Goal: Information Seeking & Learning: Learn about a topic

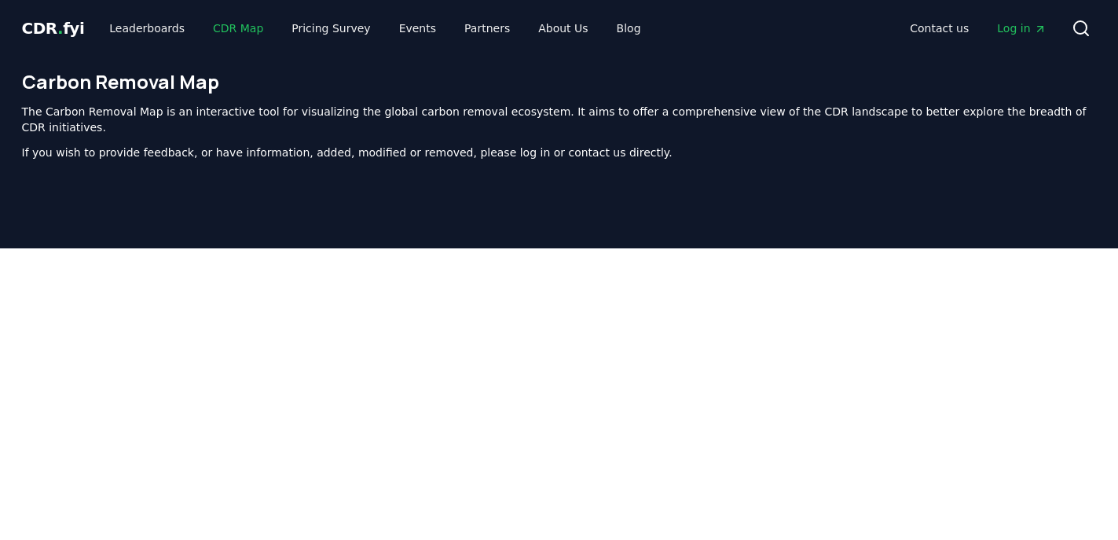
click at [226, 35] on link "CDR Map" at bounding box center [237, 28] width 75 height 28
click at [471, 19] on link "Partners" at bounding box center [487, 28] width 71 height 28
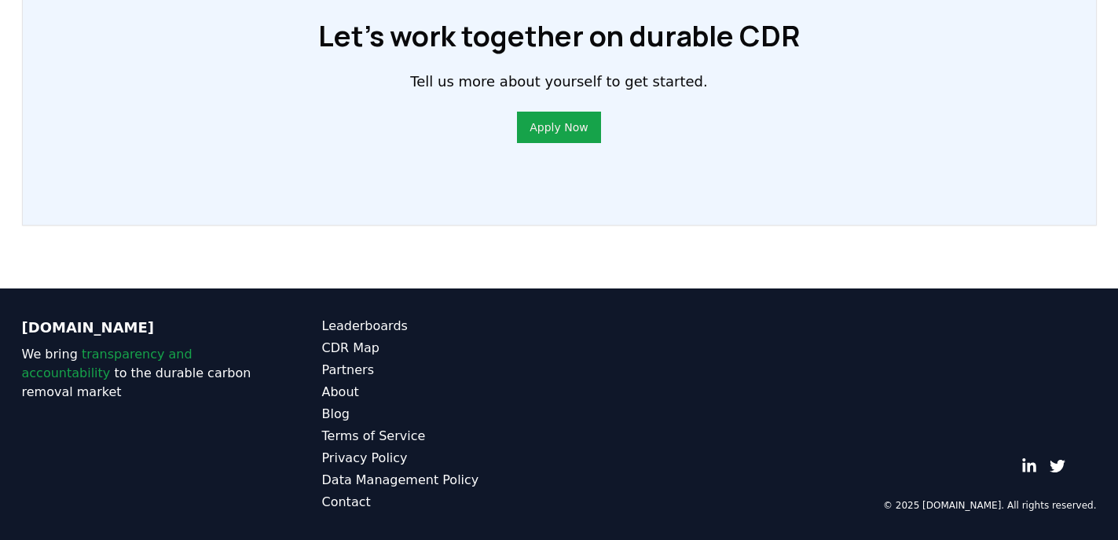
scroll to position [1279, 0]
click at [346, 337] on div "Leaderboards CDR Map Partners About Blog Terms of Service Privacy Policy Data M…" at bounding box center [440, 414] width 237 height 195
click at [346, 342] on link "CDR Map" at bounding box center [440, 348] width 237 height 19
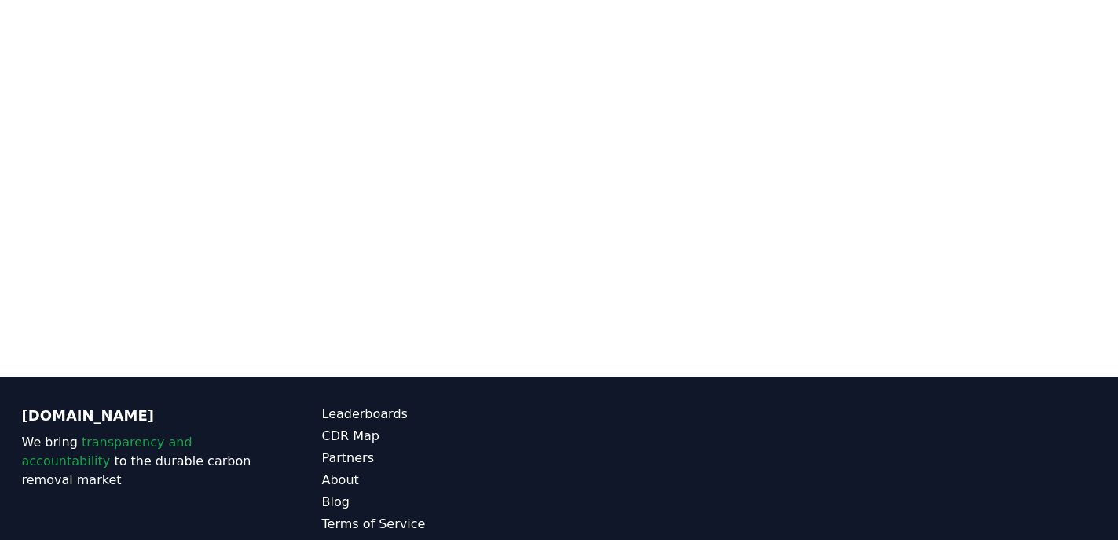
scroll to position [408, 0]
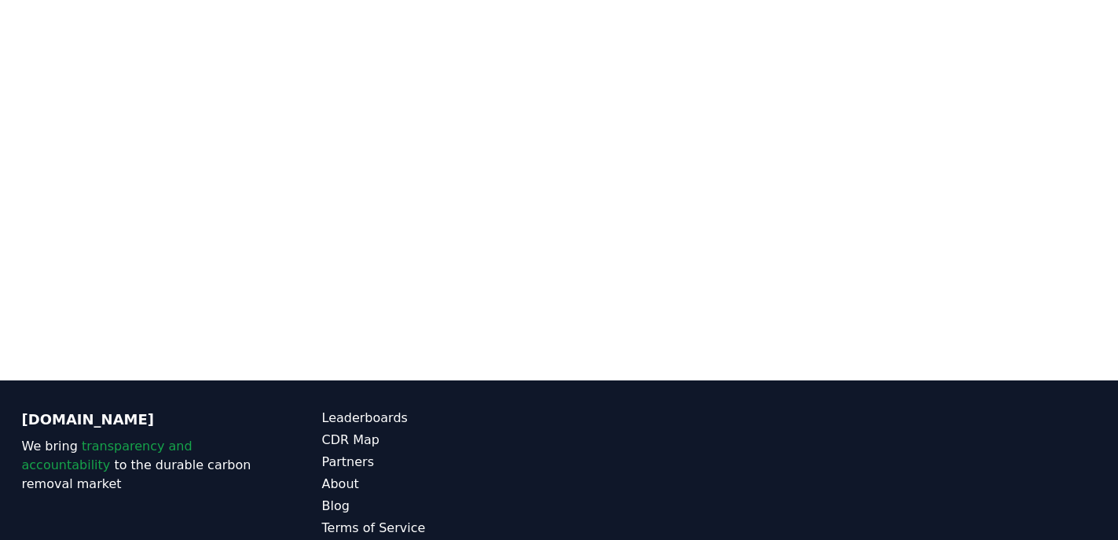
click at [218, 477] on div "CDR.fyi We bring transparency and accountability to the durable carbon removal …" at bounding box center [140, 505] width 237 height 195
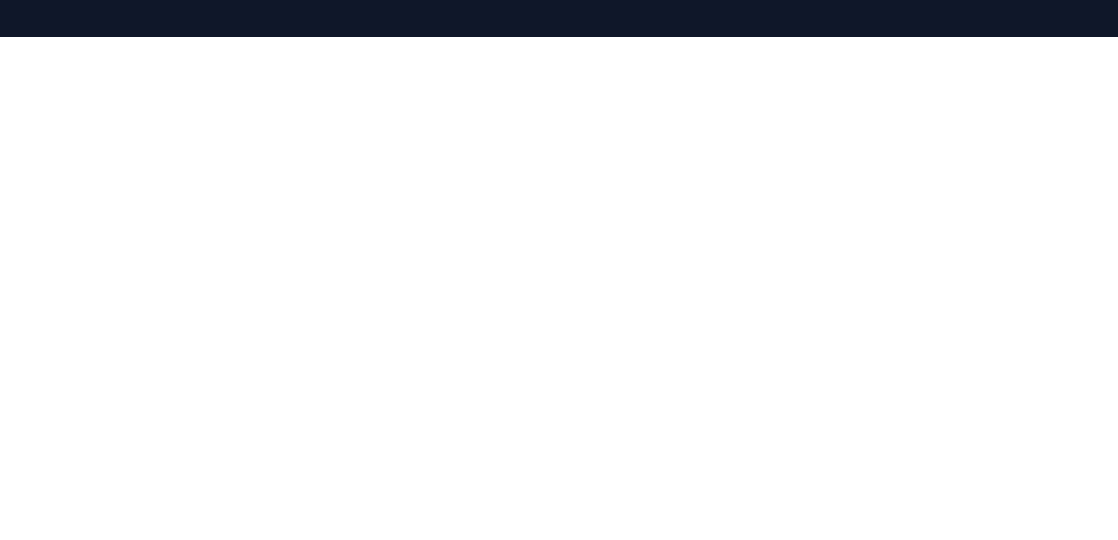
scroll to position [0, 0]
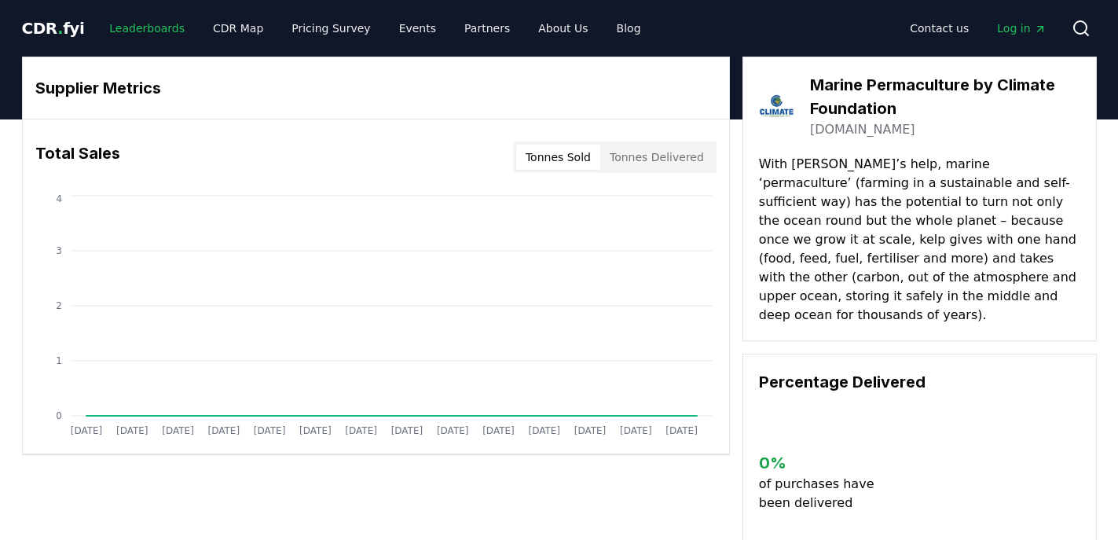
click at [138, 26] on link "Leaderboards" at bounding box center [147, 28] width 101 height 28
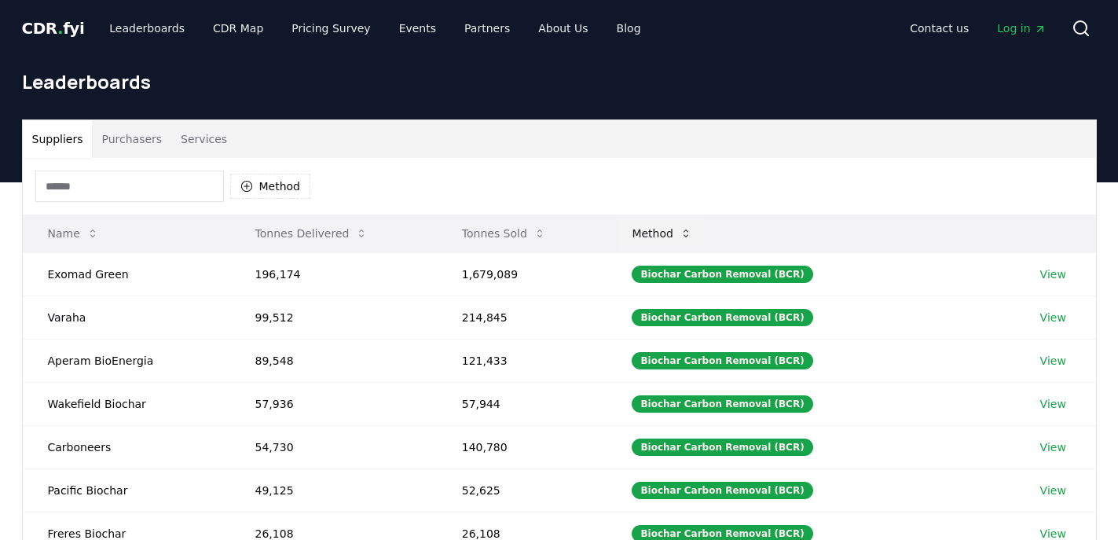
click at [654, 239] on button "Method" at bounding box center [662, 233] width 86 height 31
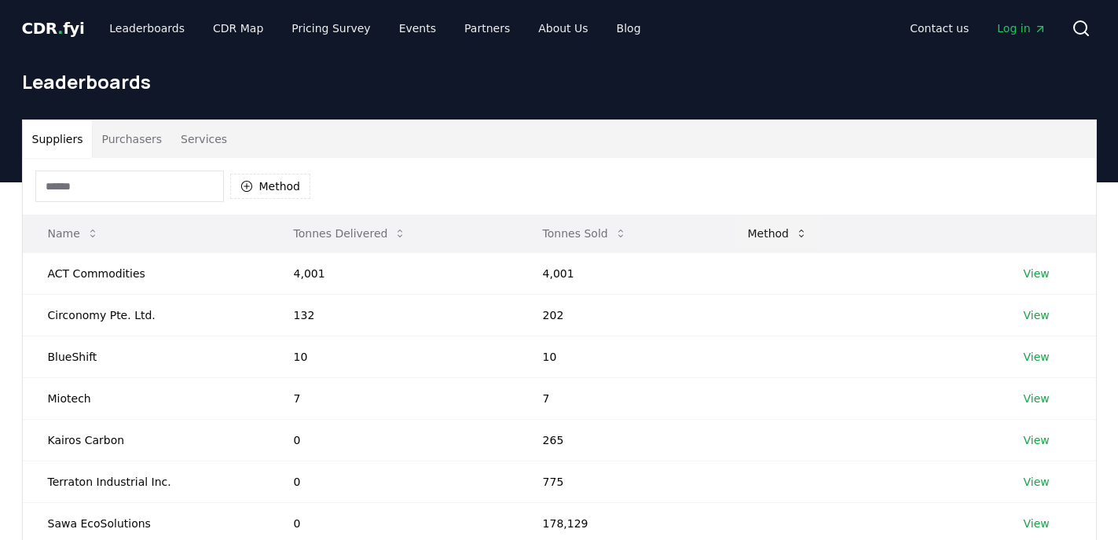
click at [771, 237] on button "Method" at bounding box center [778, 233] width 86 height 31
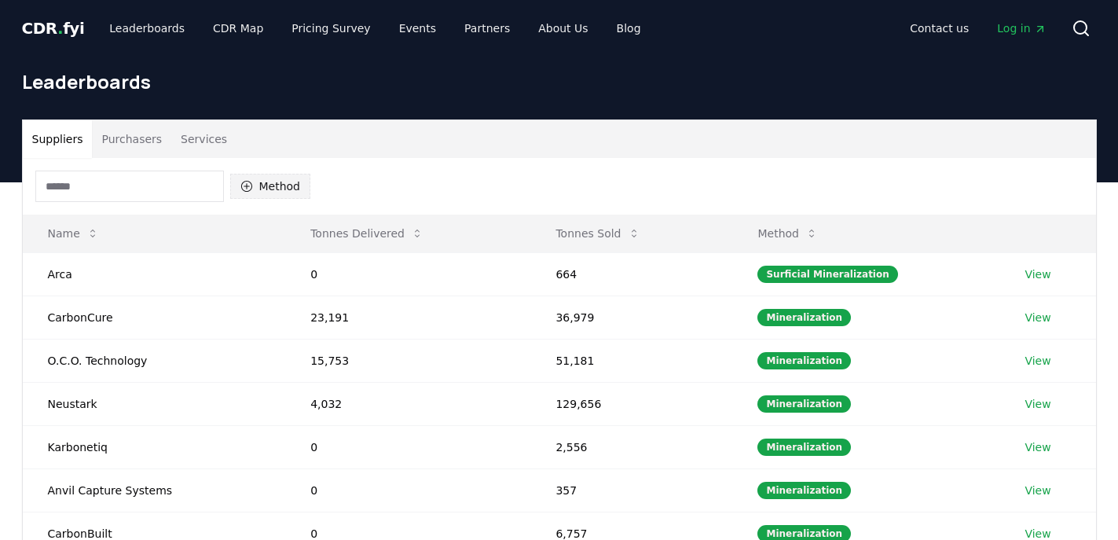
click at [253, 185] on button "Method" at bounding box center [270, 186] width 81 height 25
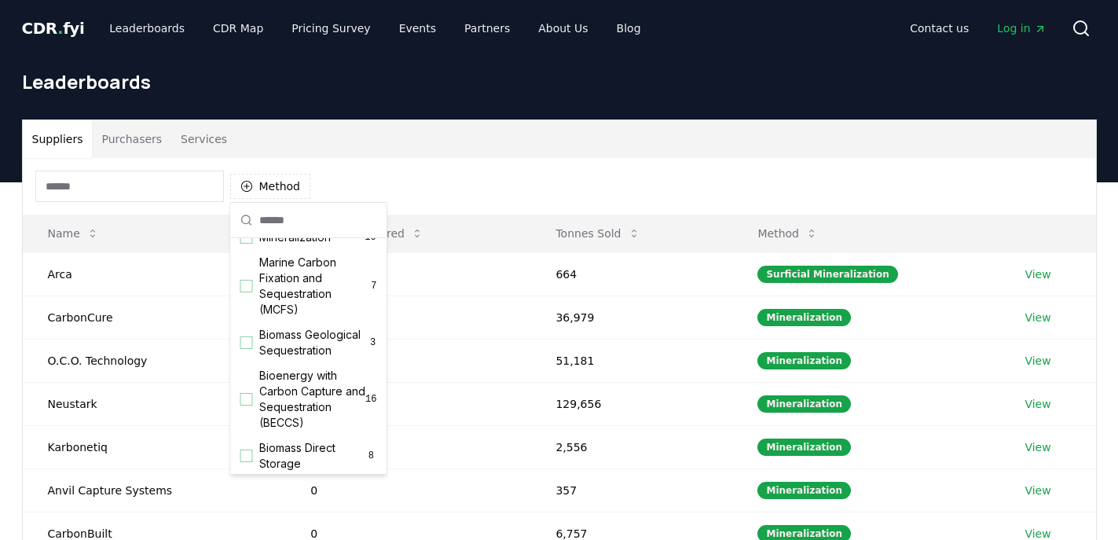
scroll to position [60, 0]
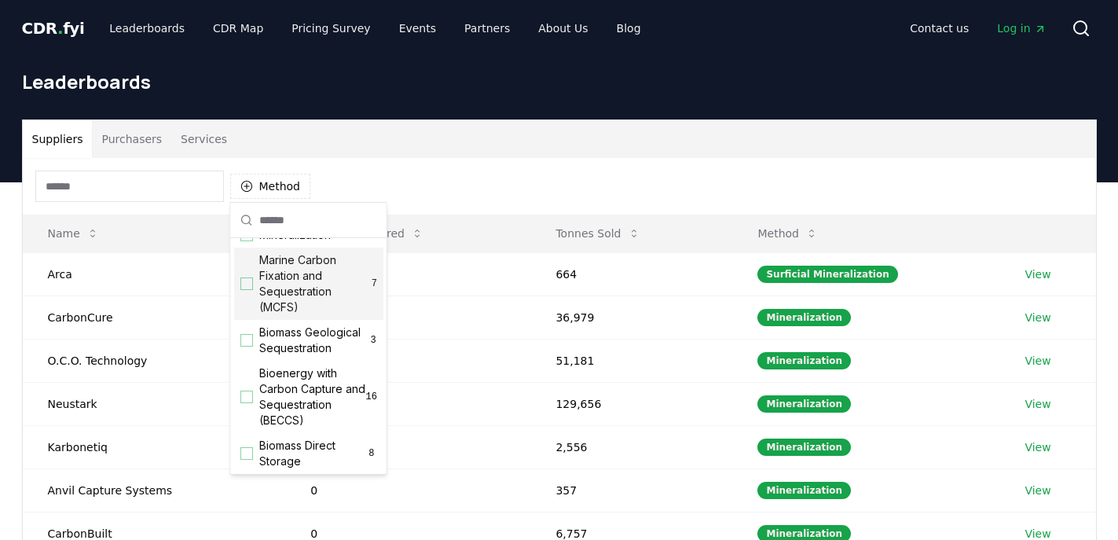
click at [246, 283] on div "Suggestions" at bounding box center [246, 283] width 13 height 13
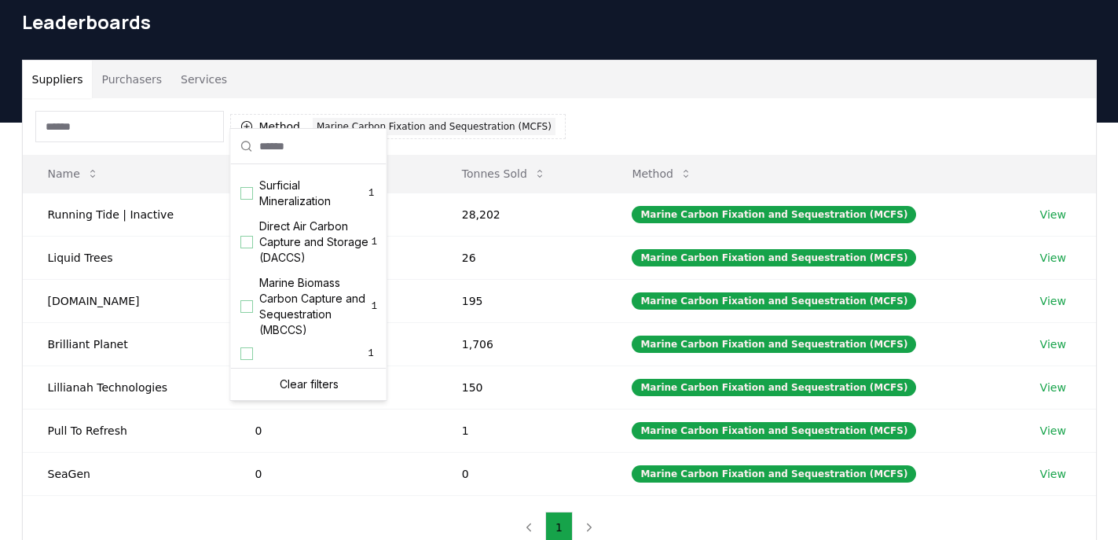
scroll to position [74, 0]
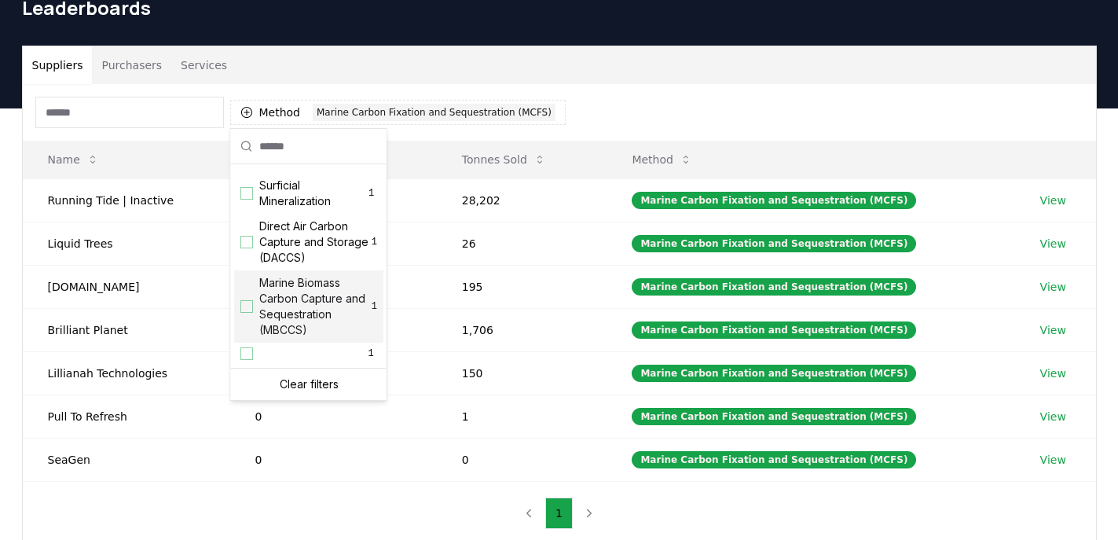
click at [248, 306] on div "Suggestions" at bounding box center [246, 306] width 13 height 13
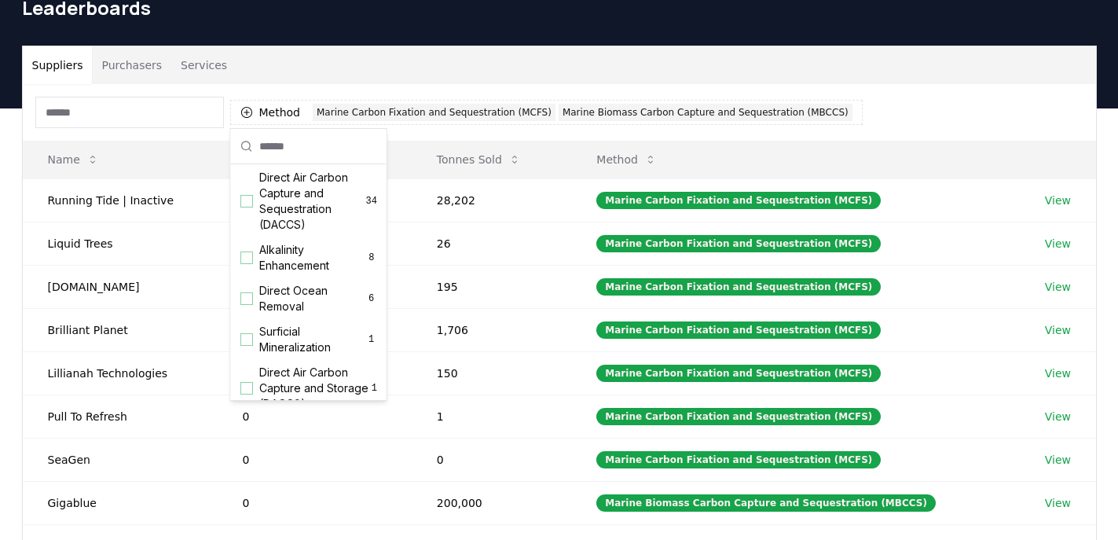
scroll to position [382, 0]
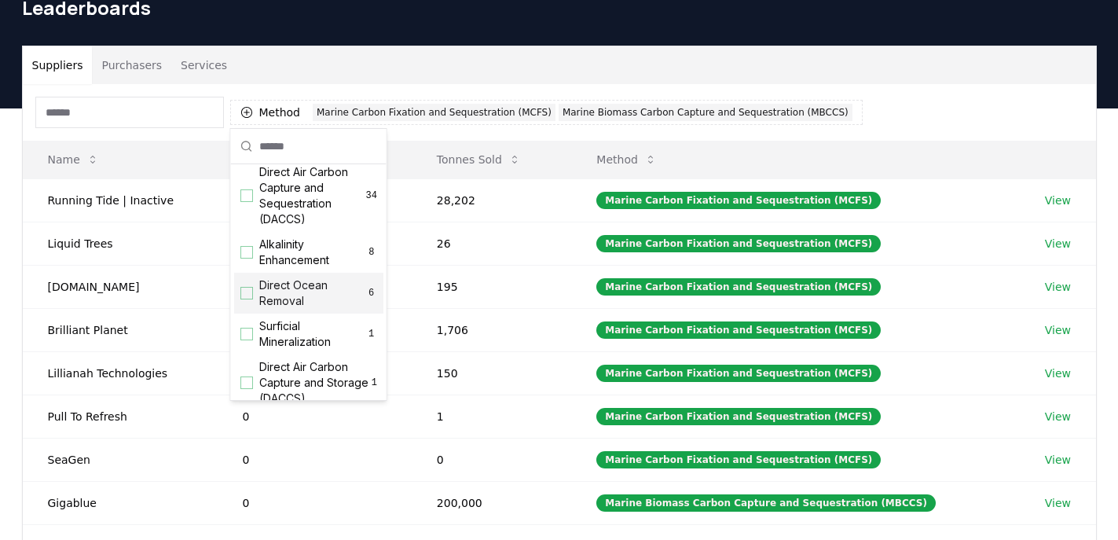
click at [241, 292] on div "Suggestions" at bounding box center [246, 293] width 13 height 13
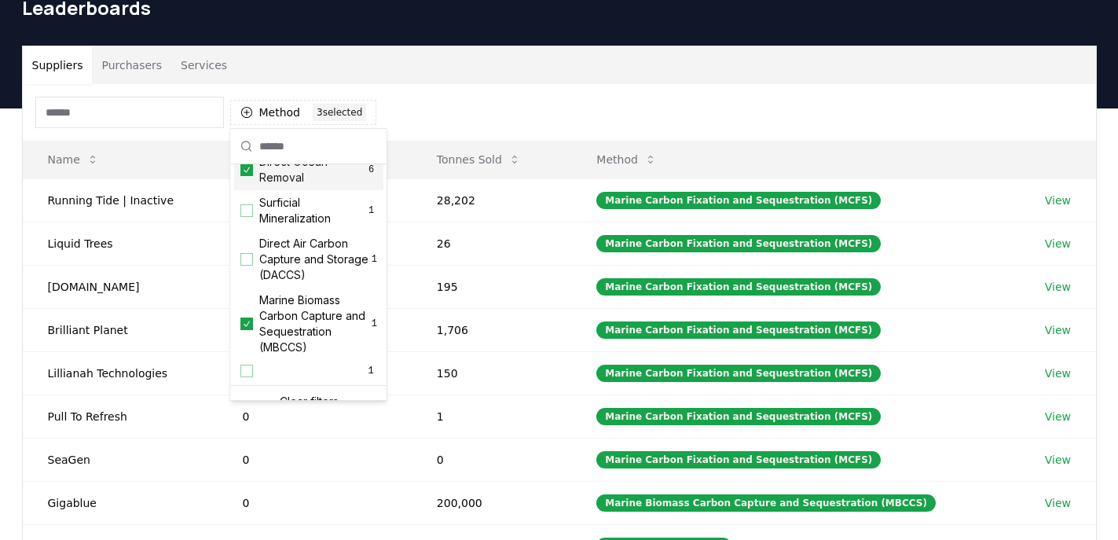
scroll to position [522, 0]
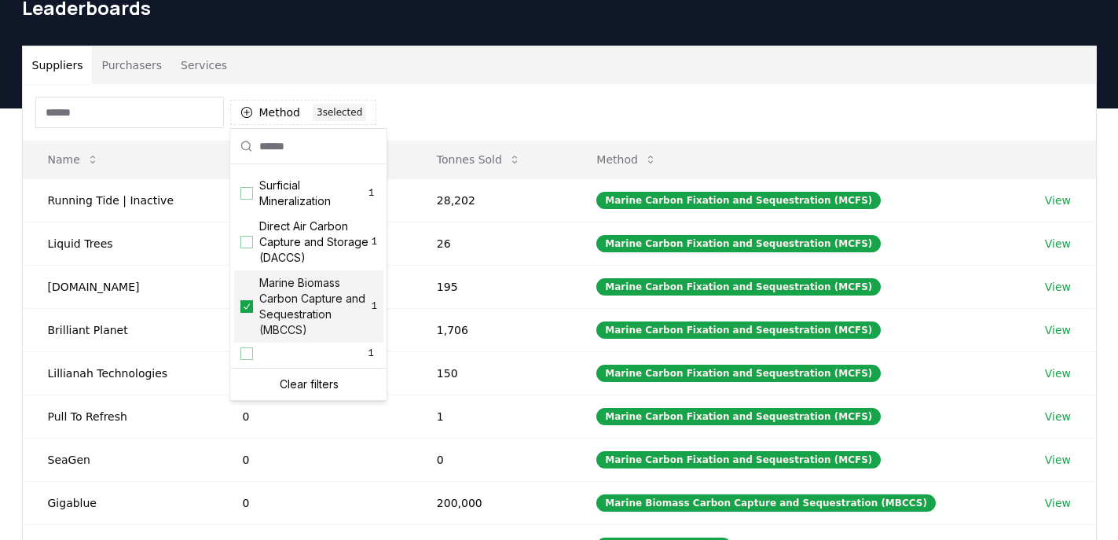
click at [496, 69] on div "Suppliers Purchasers Services" at bounding box center [559, 65] width 1073 height 38
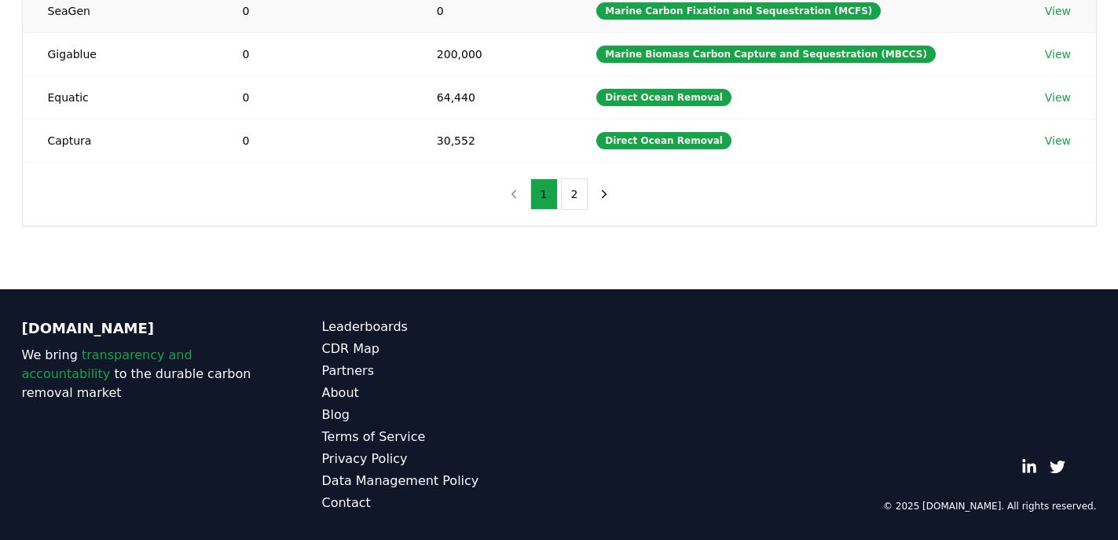
scroll to position [0, 0]
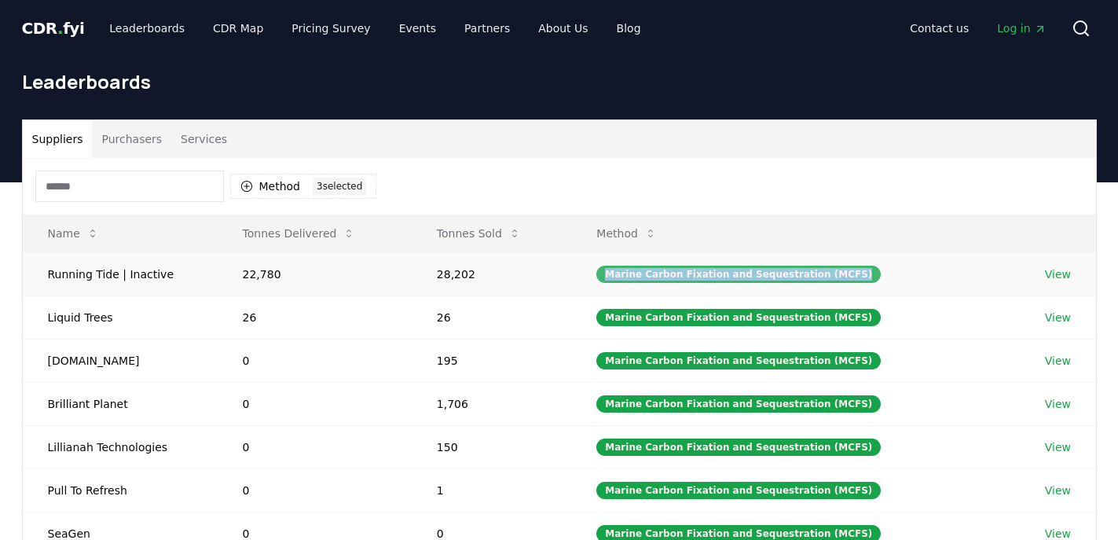
drag, startPoint x: 619, startPoint y: 273, endPoint x: 859, endPoint y: 275, distance: 239.6
click at [859, 275] on div "Marine Carbon Fixation and Sequestration (MCFS)" at bounding box center [738, 273] width 284 height 17
copy div "Marine Carbon Fixation and Sequestration (MCFS)"
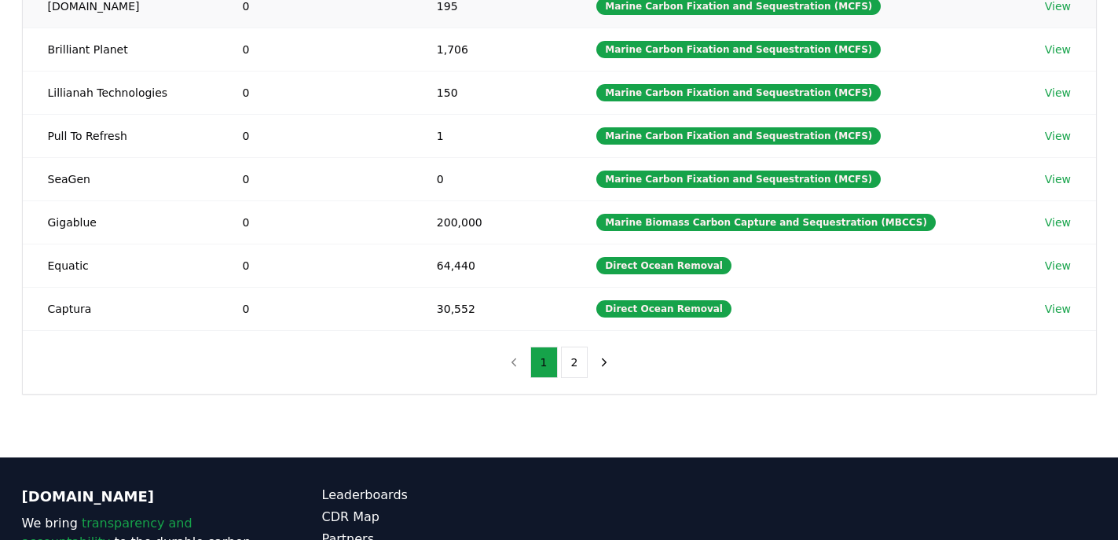
scroll to position [355, 0]
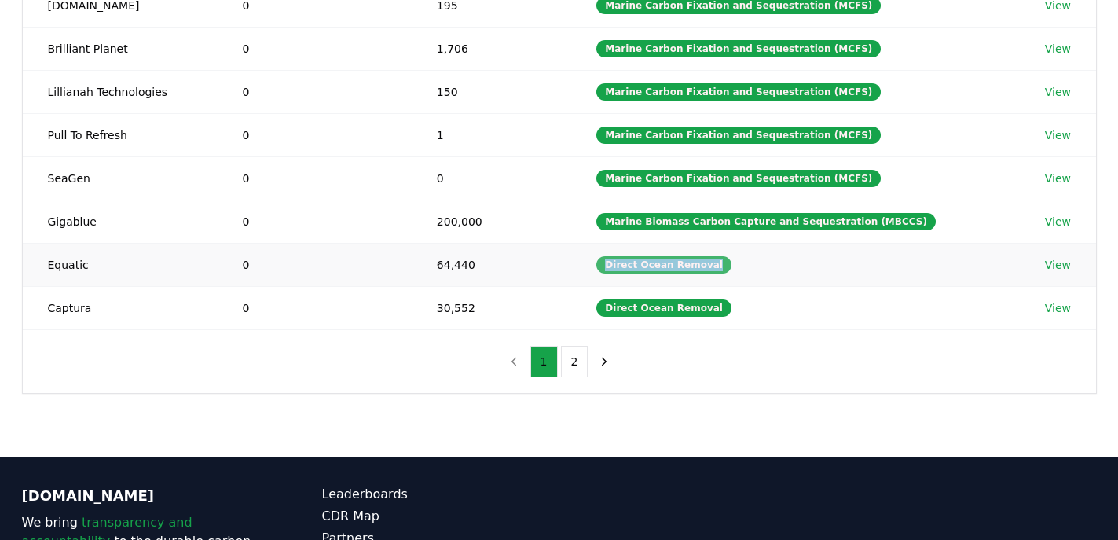
drag, startPoint x: 745, startPoint y: 269, endPoint x: 617, endPoint y: 267, distance: 128.0
click at [617, 267] on td "Direct Ocean Removal" at bounding box center [795, 264] width 449 height 43
copy div "Direct Ocean Removal"
click at [575, 348] on button "2" at bounding box center [574, 361] width 27 height 31
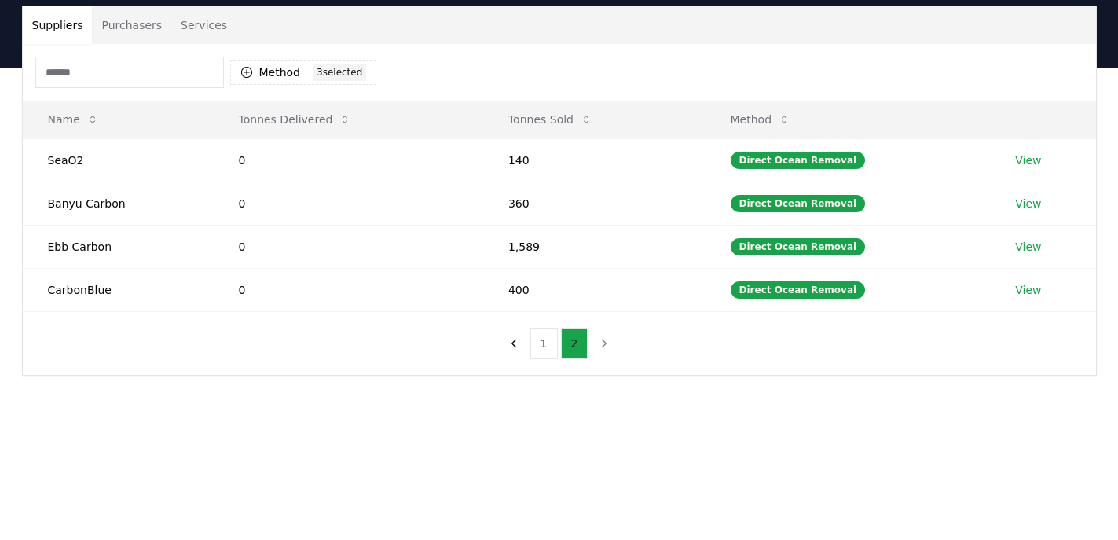
scroll to position [115, 0]
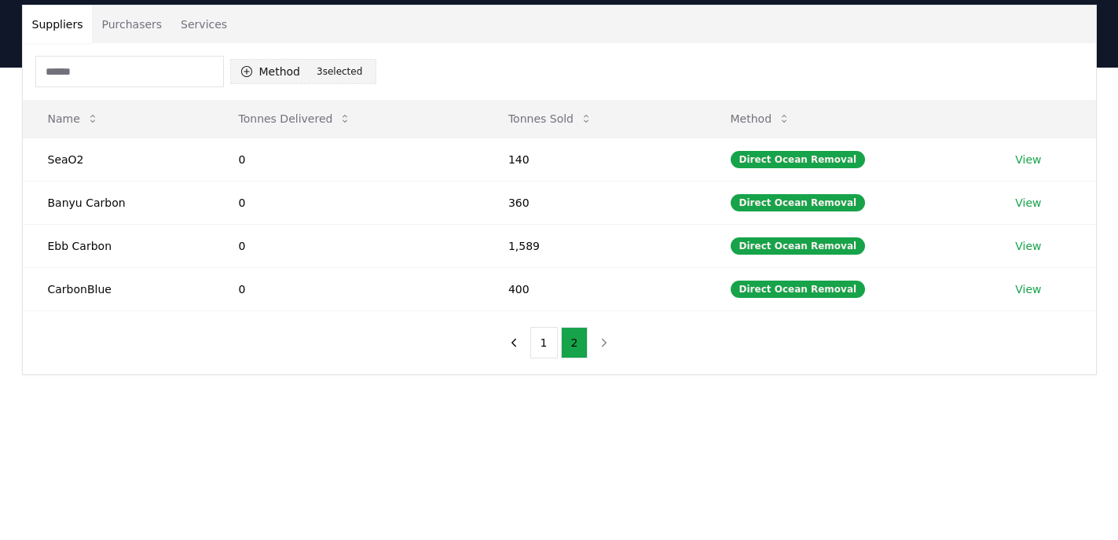
click at [360, 76] on div "3 selected" at bounding box center [339, 71] width 53 height 17
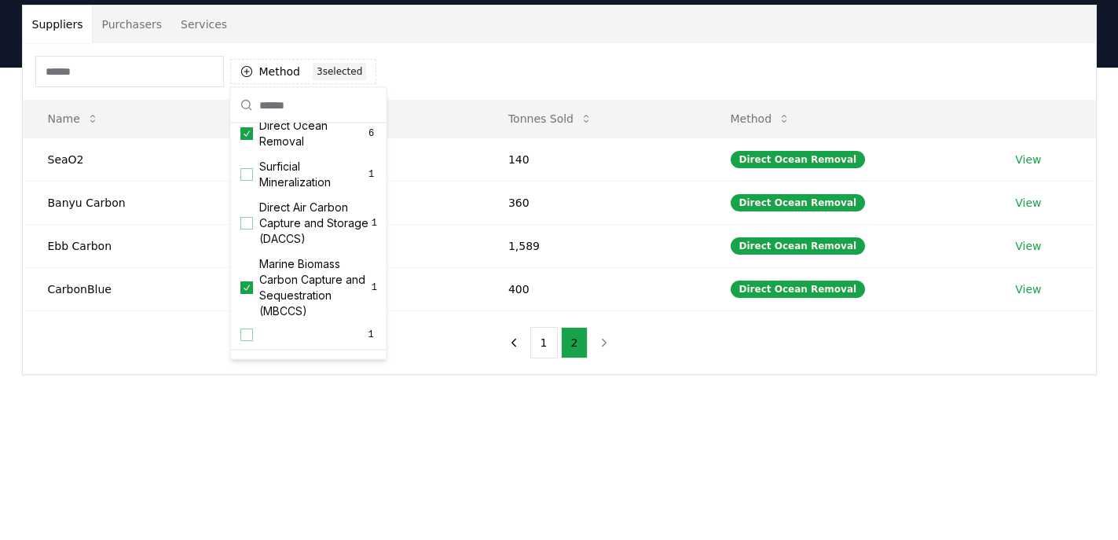
scroll to position [522, 0]
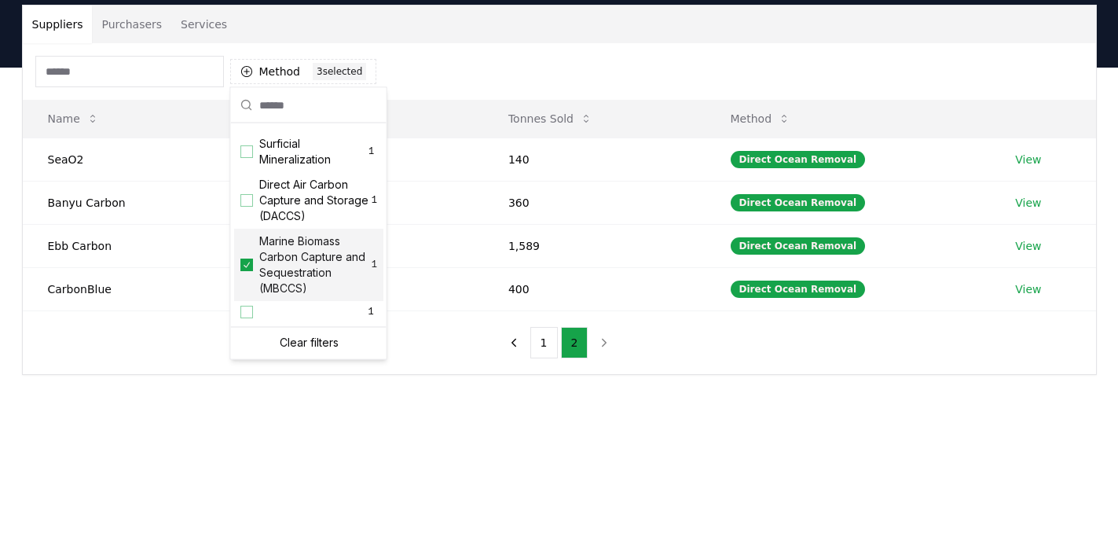
drag, startPoint x: 318, startPoint y: 293, endPoint x: 264, endPoint y: 234, distance: 80.1
click at [264, 234] on span "Marine Biomass Carbon Capture and Sequestration (MBCCS)" at bounding box center [315, 265] width 112 height 63
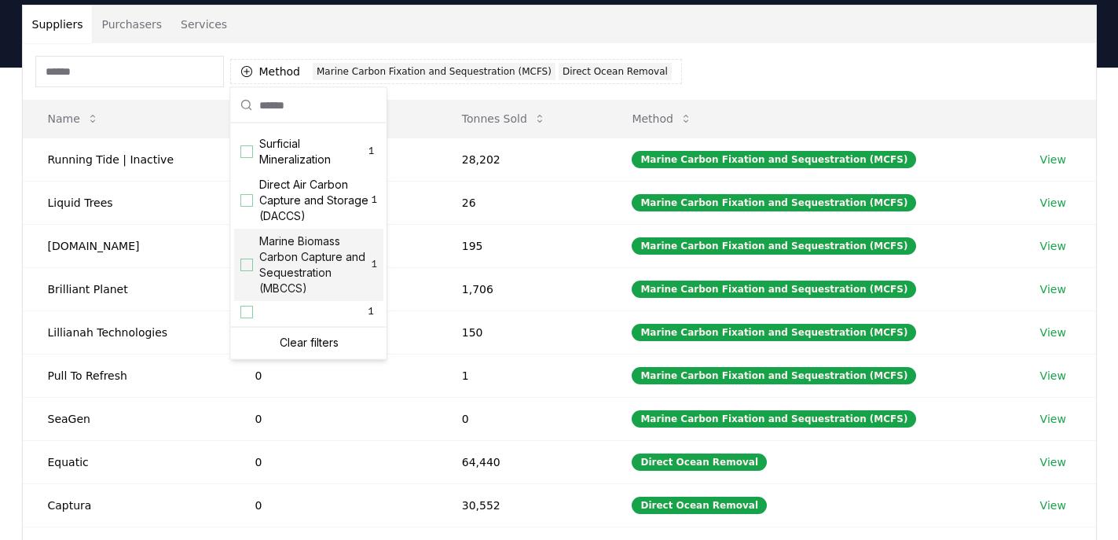
click at [247, 266] on div "Suggestions" at bounding box center [246, 265] width 13 height 13
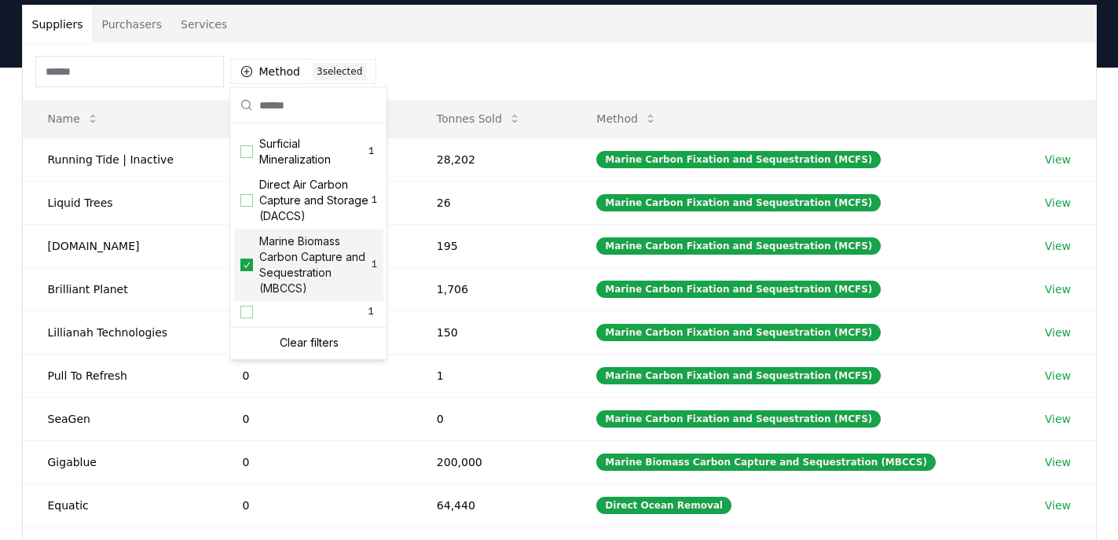
click at [541, 53] on div "Method 3 3 selected" at bounding box center [559, 71] width 1073 height 57
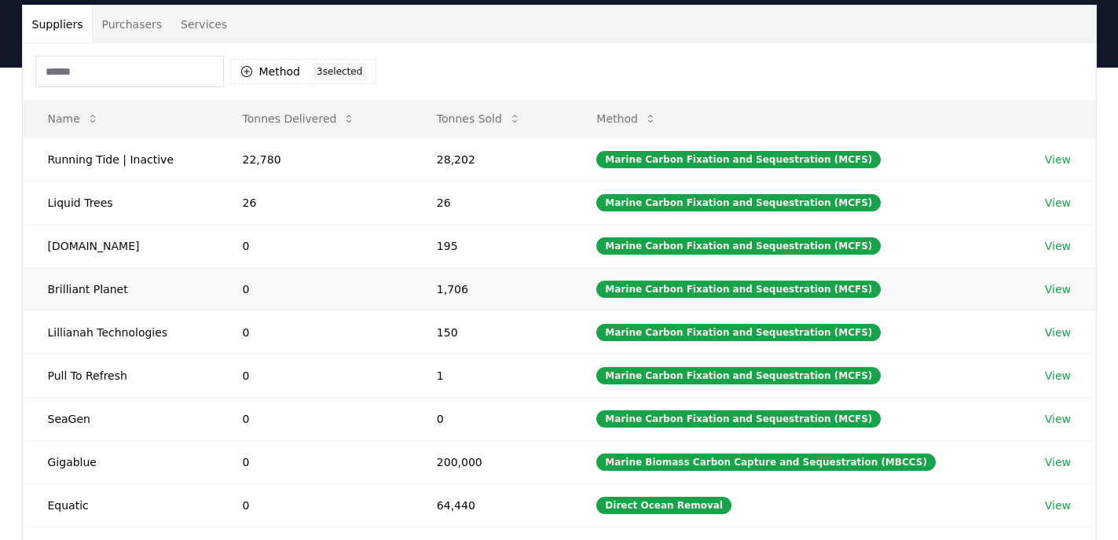
scroll to position [200, 0]
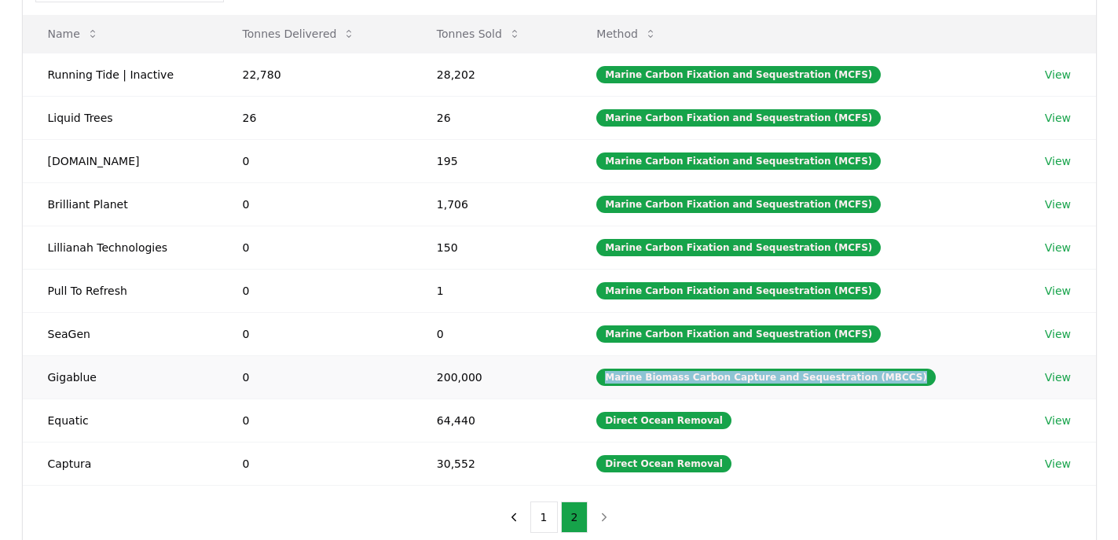
drag, startPoint x: 917, startPoint y: 376, endPoint x: 616, endPoint y: 367, distance: 301.8
click at [616, 367] on td "Marine Biomass Carbon Capture and Sequestration (MBCCS)" at bounding box center [795, 376] width 449 height 43
copy div "Marine Biomass Carbon Capture and Sequestration (MBCCS)"
